Goal: Check status: Check status

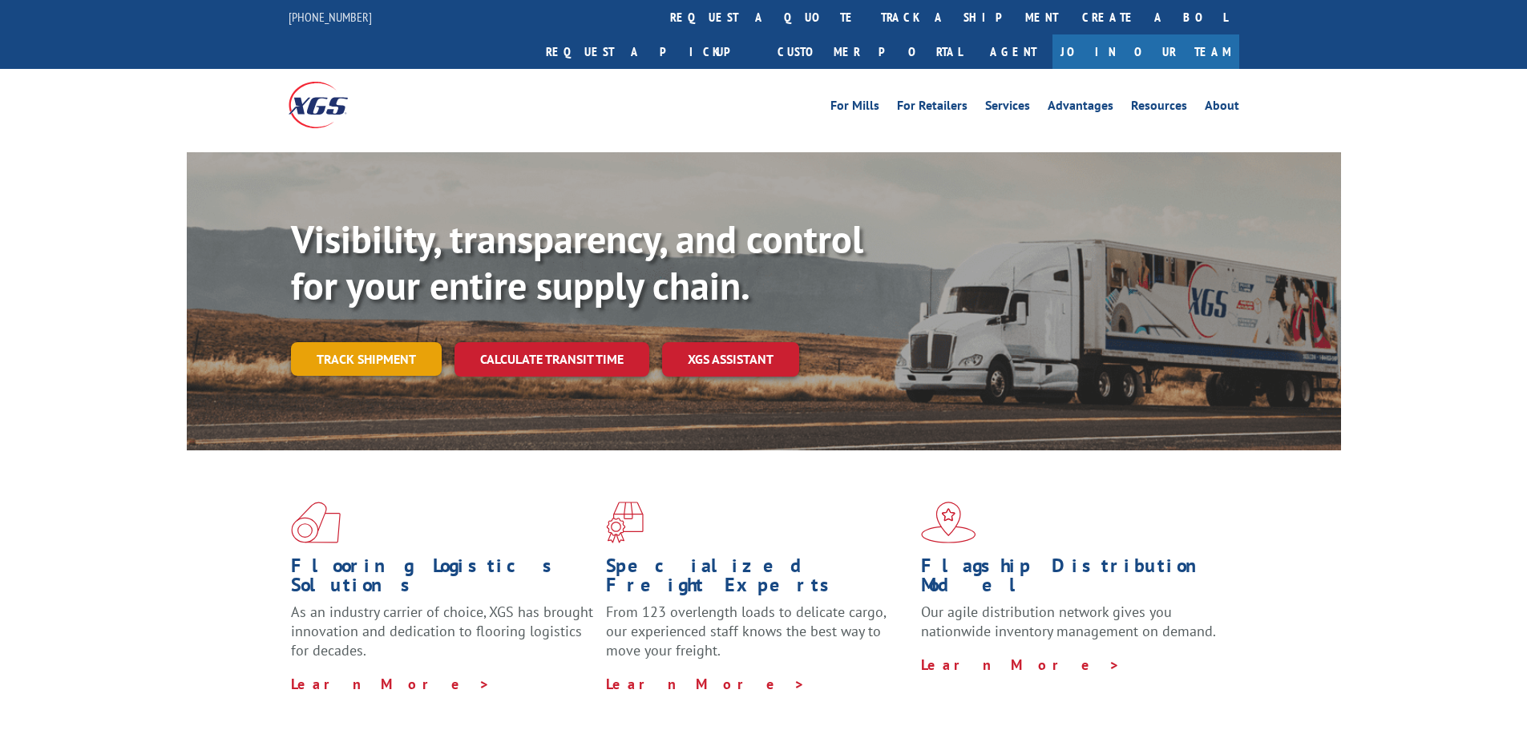
click at [382, 342] on link "Track shipment" at bounding box center [366, 359] width 151 height 34
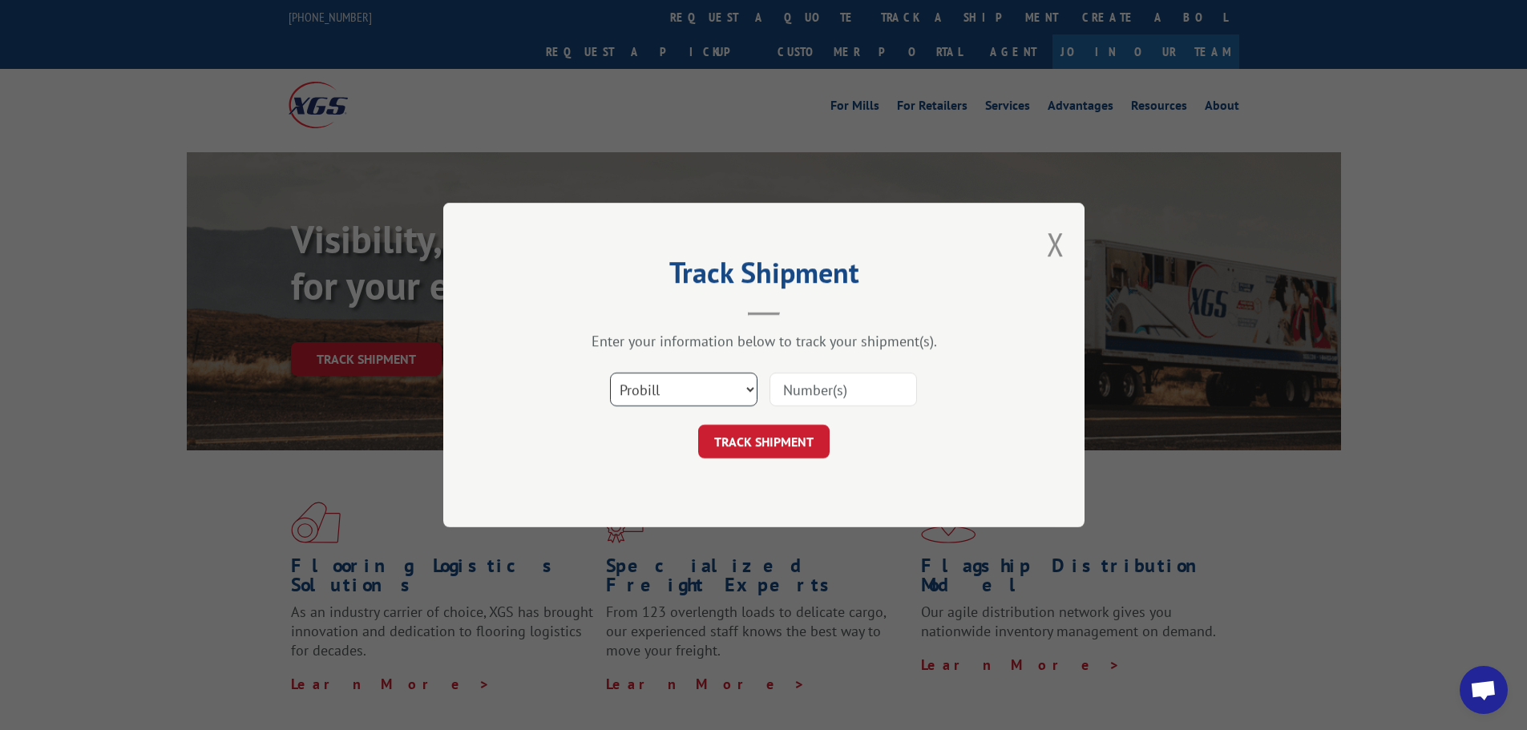
click at [706, 398] on select "Select category... Probill BOL PO" at bounding box center [684, 390] width 148 height 34
click at [610, 373] on select "Select category... Probill BOL PO" at bounding box center [684, 390] width 148 height 34
click at [699, 394] on select "Select category... Probill BOL PO" at bounding box center [684, 390] width 148 height 34
select select "probill"
click at [610, 373] on select "Select category... Probill BOL PO" at bounding box center [684, 390] width 148 height 34
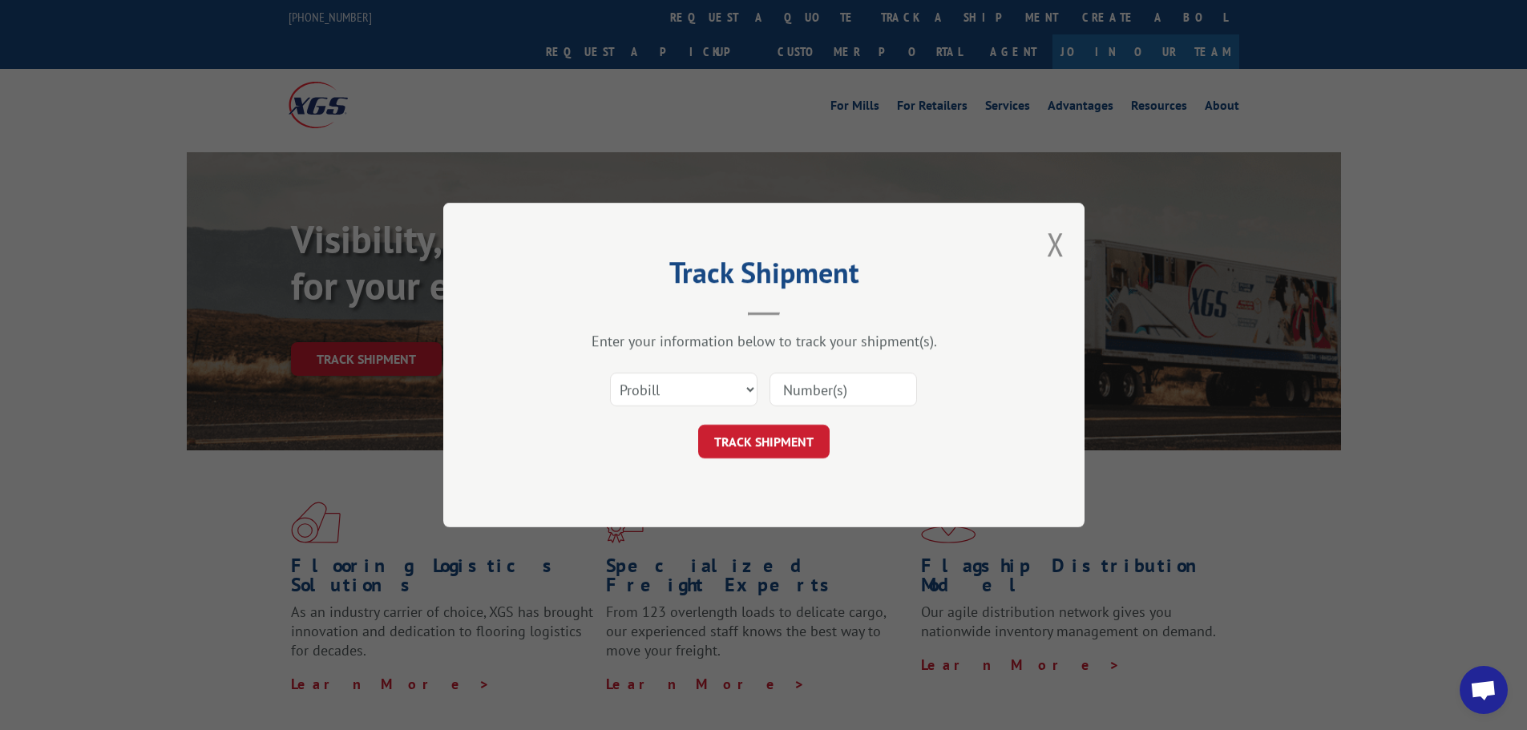
click at [805, 385] on input at bounding box center [844, 390] width 148 height 34
type input "17520992"
click at [773, 444] on button "TRACK SHIPMENT" at bounding box center [763, 442] width 131 height 34
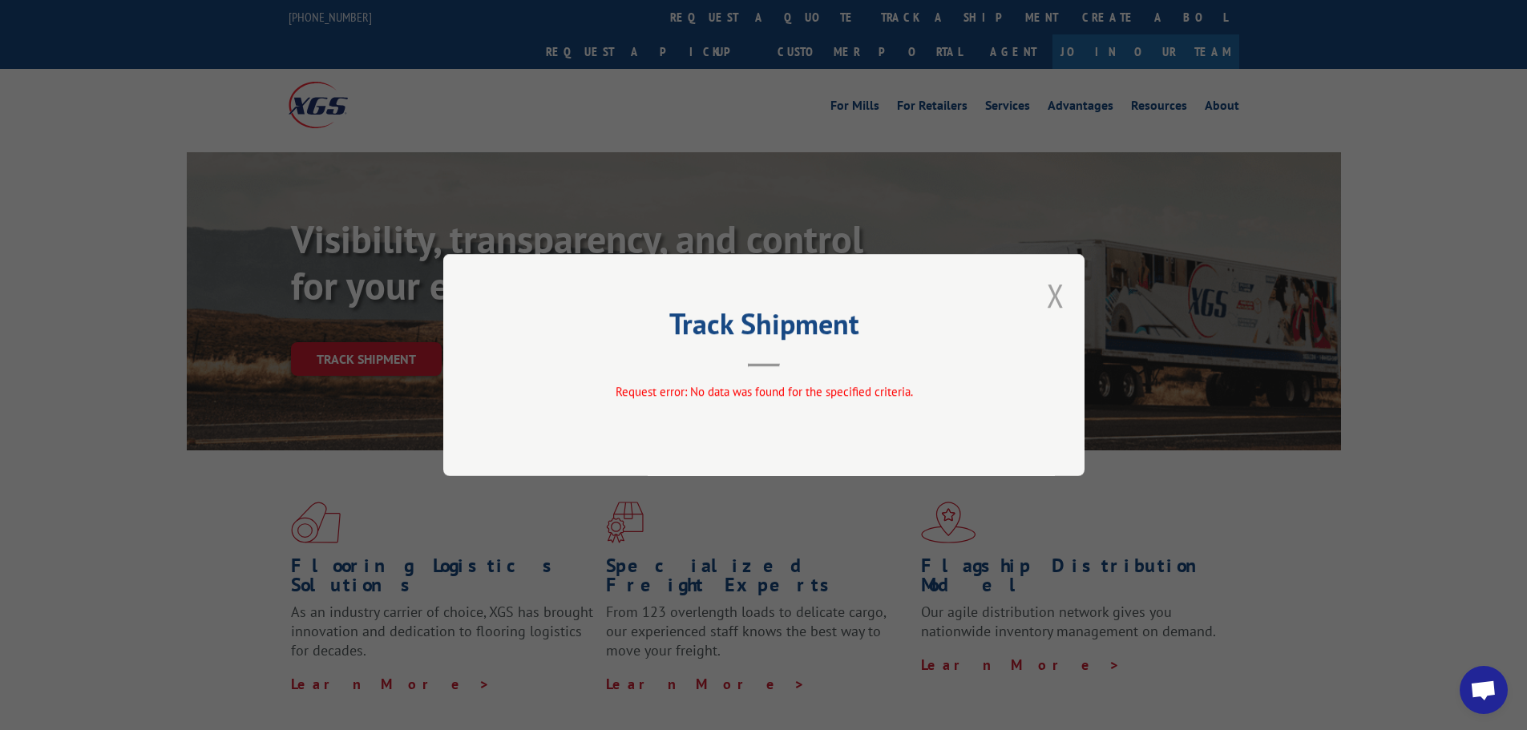
click at [1058, 298] on button "Close modal" at bounding box center [1056, 295] width 18 height 42
